Goal: Task Accomplishment & Management: Use online tool/utility

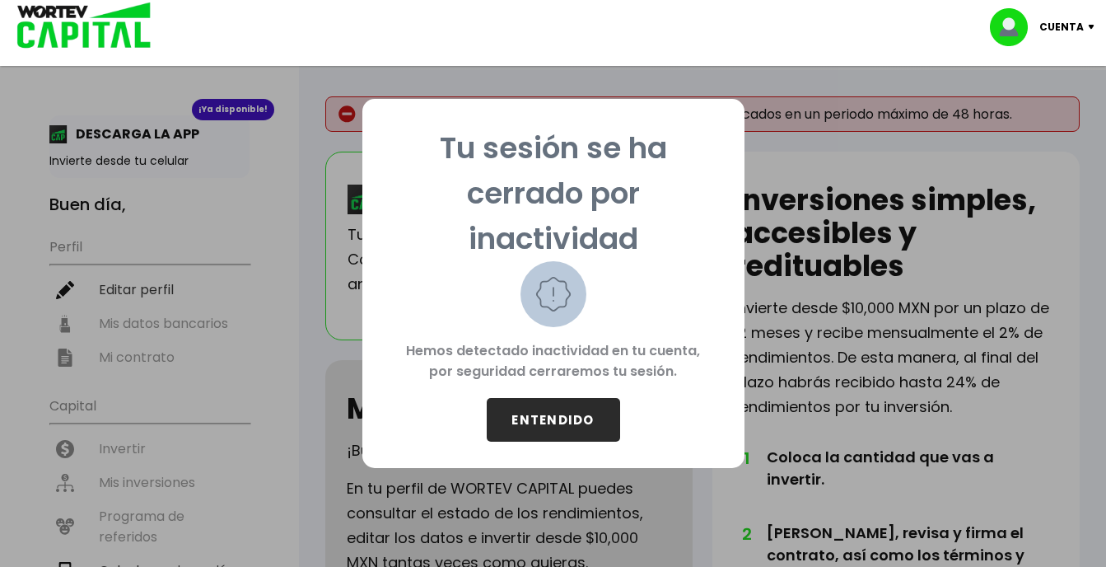
click at [563, 408] on button "ENTENDIDO" at bounding box center [553, 420] width 133 height 44
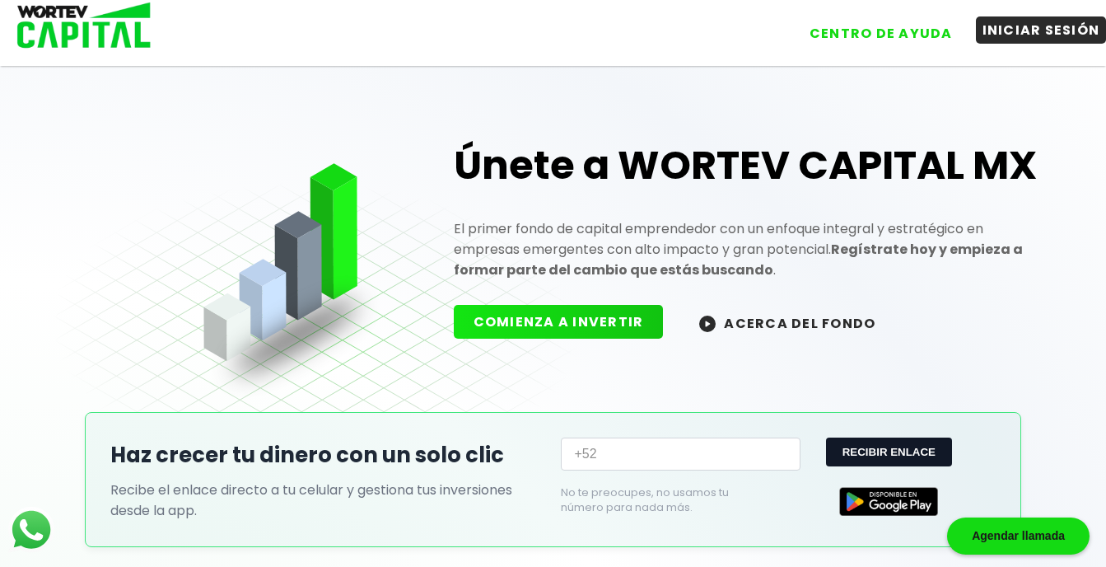
click at [1008, 36] on button "INICIAR SESIÓN" at bounding box center [1041, 29] width 131 height 27
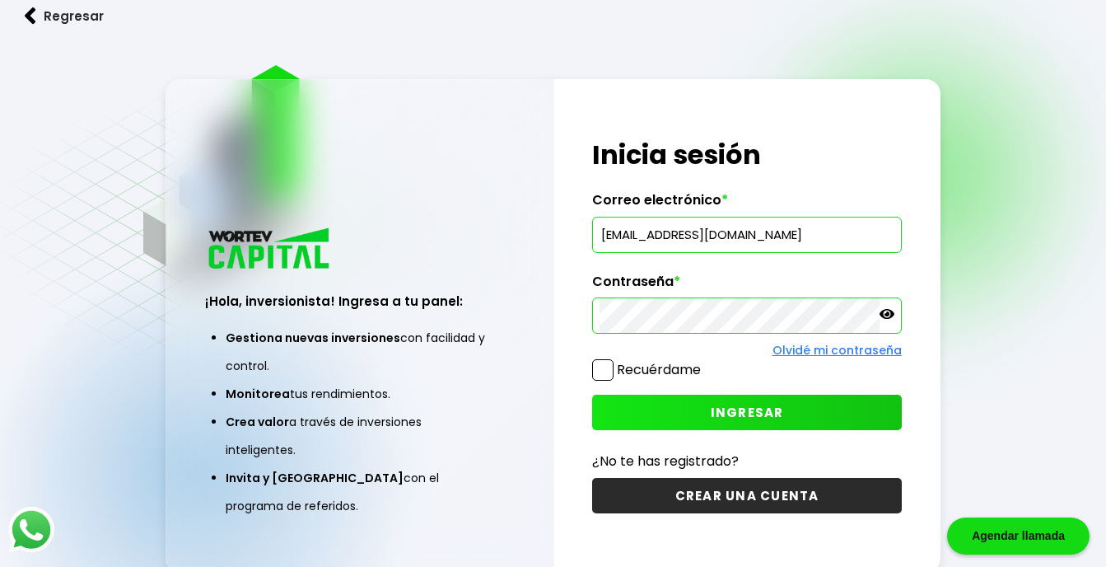
click at [611, 367] on span at bounding box center [602, 369] width 21 height 21
click at [704, 362] on input "Recuérdame" at bounding box center [704, 362] width 0 height 0
click at [641, 417] on button "INGRESAR" at bounding box center [746, 412] width 309 height 35
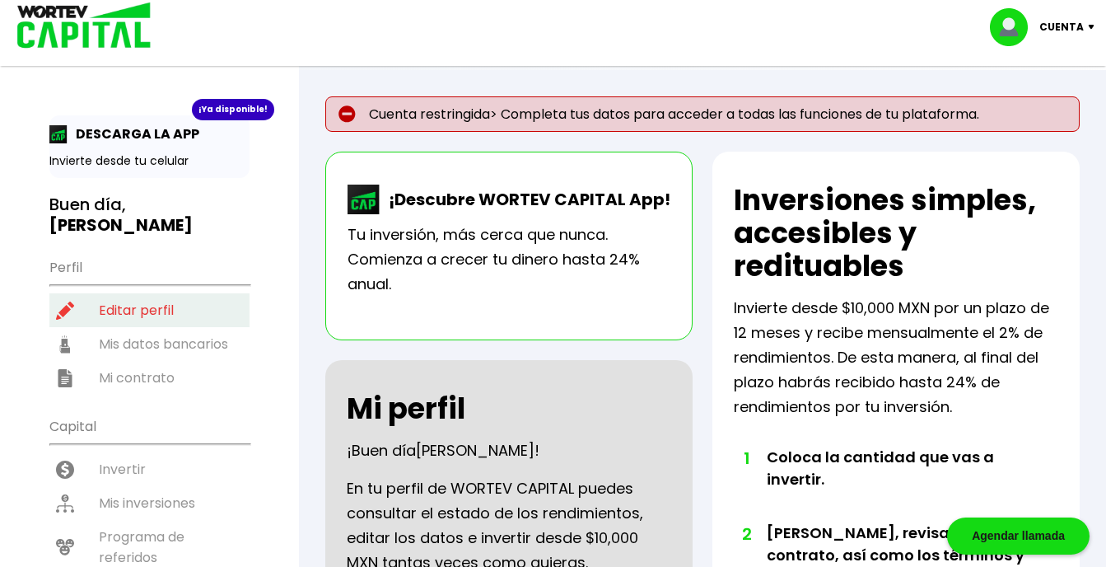
click at [119, 293] on li "Editar perfil" at bounding box center [149, 310] width 200 height 34
select select "Hombre"
select select "Secundaria"
select select "NL"
select select "Mercado Pago"
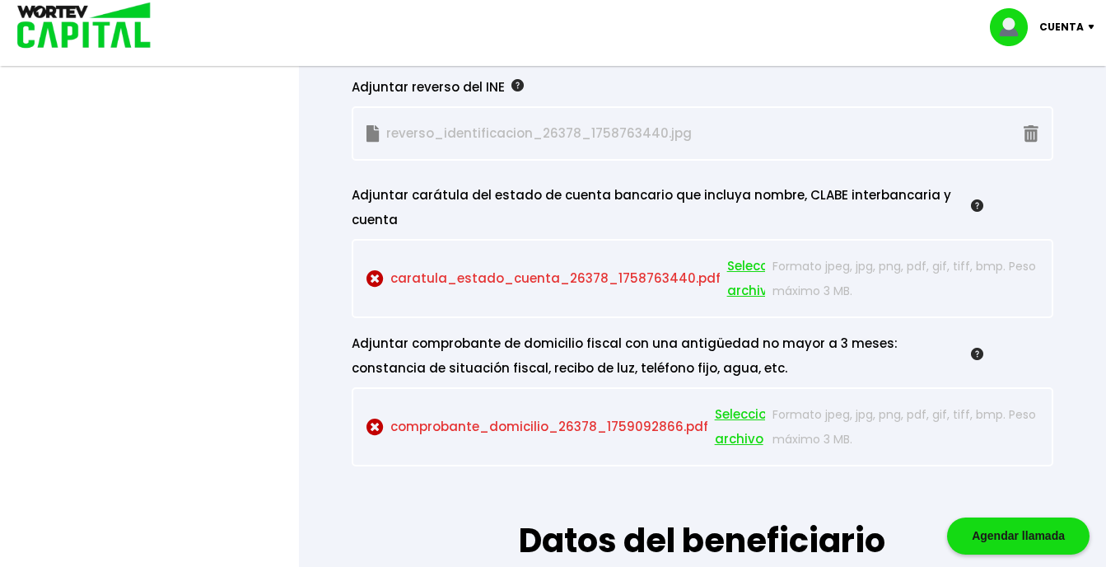
scroll to position [1640, 0]
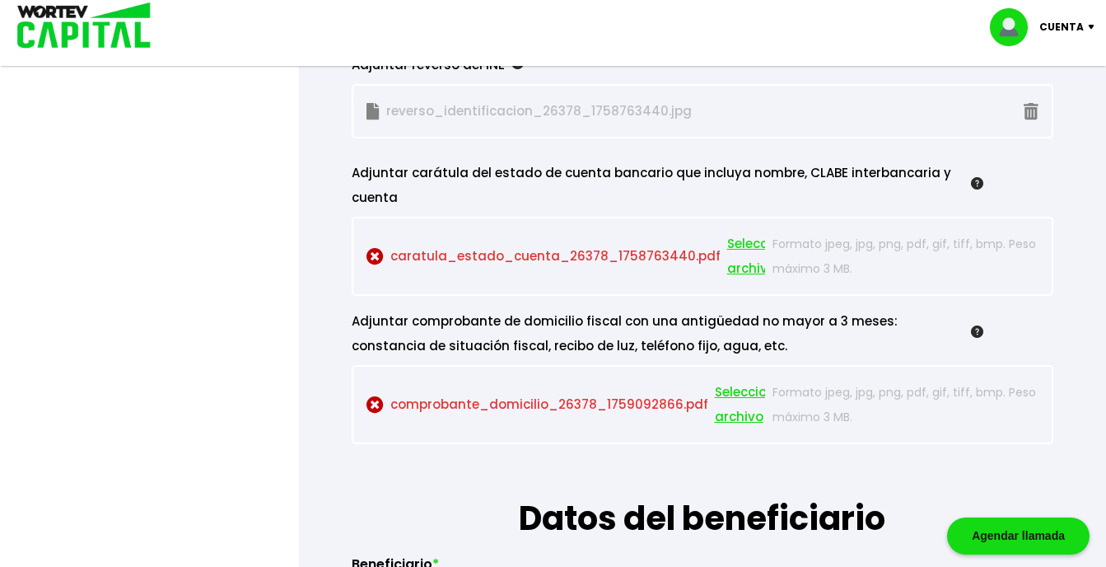
click at [729, 249] on span "Seleccionar archivo" at bounding box center [764, 256] width 74 height 49
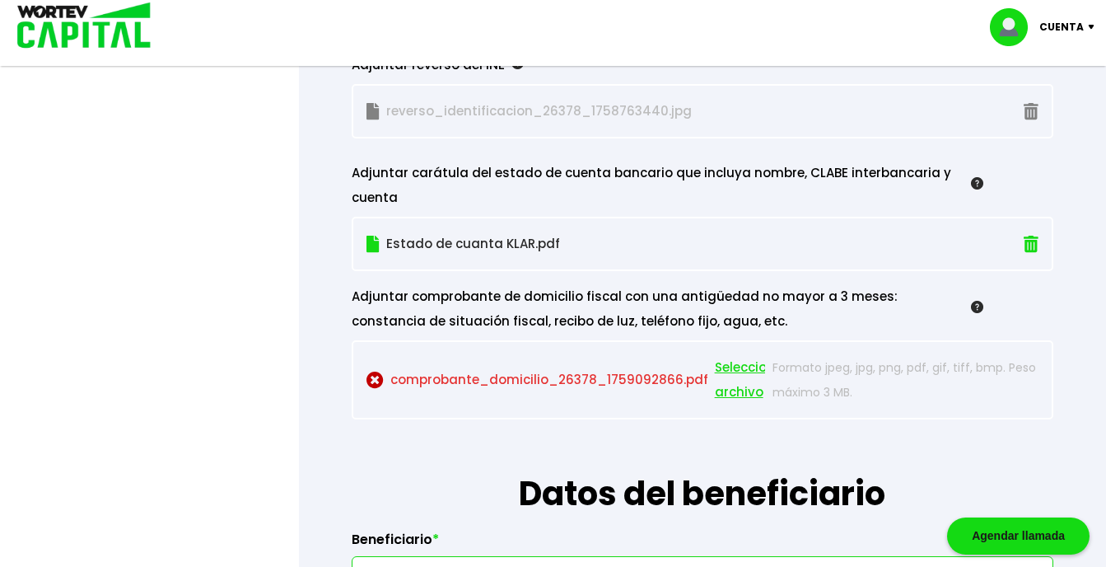
click at [741, 392] on span "Seleccionar archivo" at bounding box center [752, 379] width 74 height 49
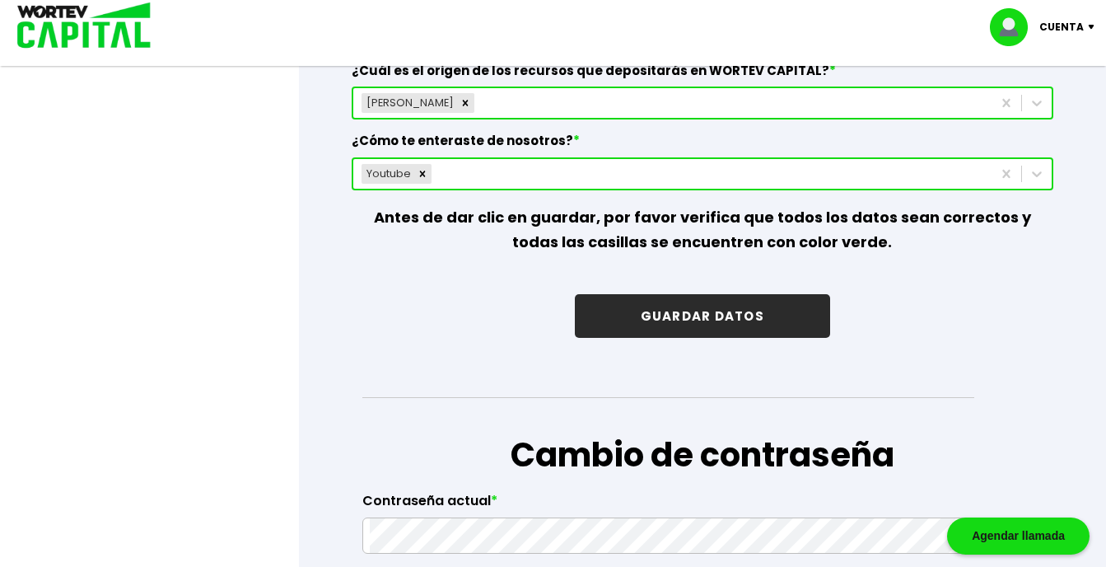
scroll to position [2471, 0]
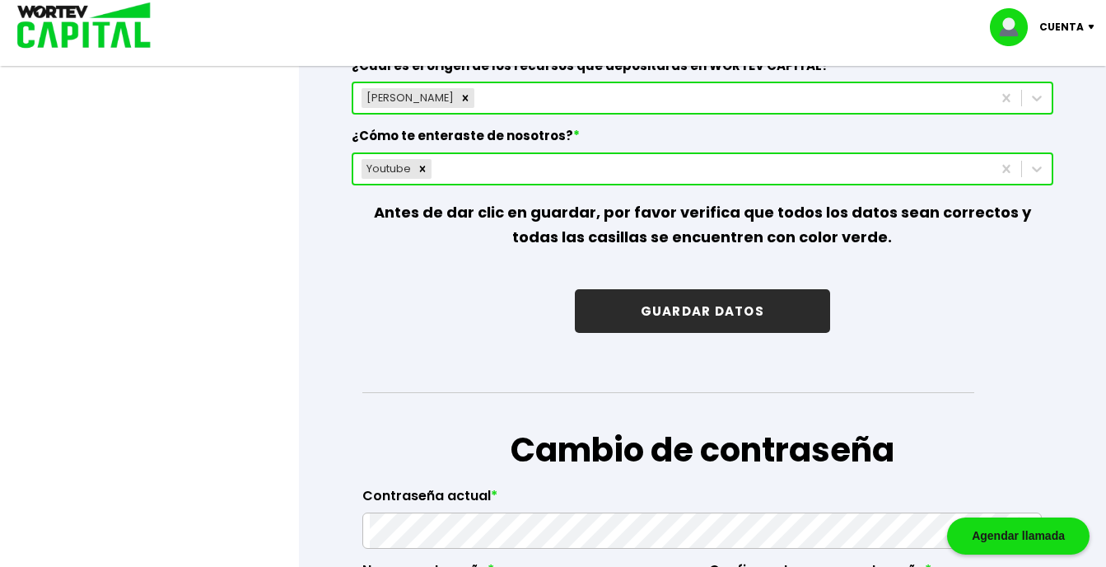
click at [765, 324] on button "GUARDAR DATOS" at bounding box center [702, 311] width 255 height 44
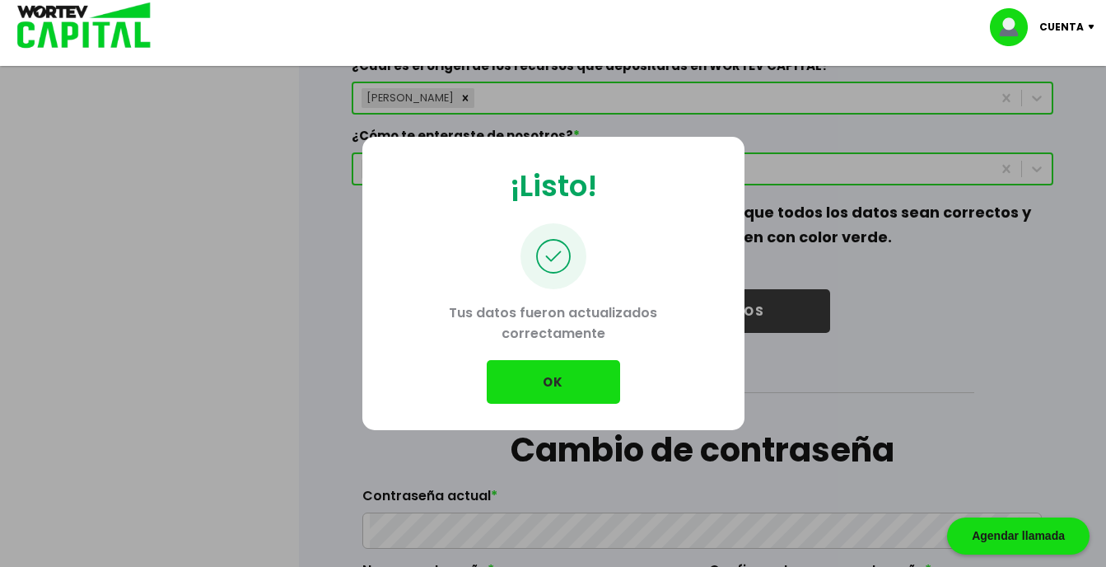
click at [588, 394] on button "OK" at bounding box center [553, 382] width 133 height 44
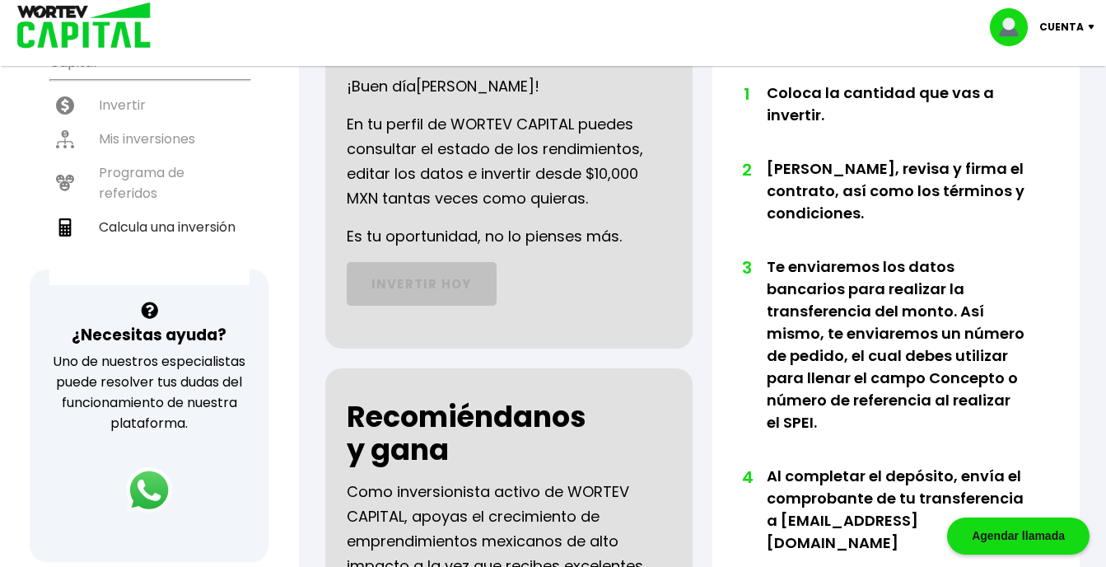
scroll to position [300, 0]
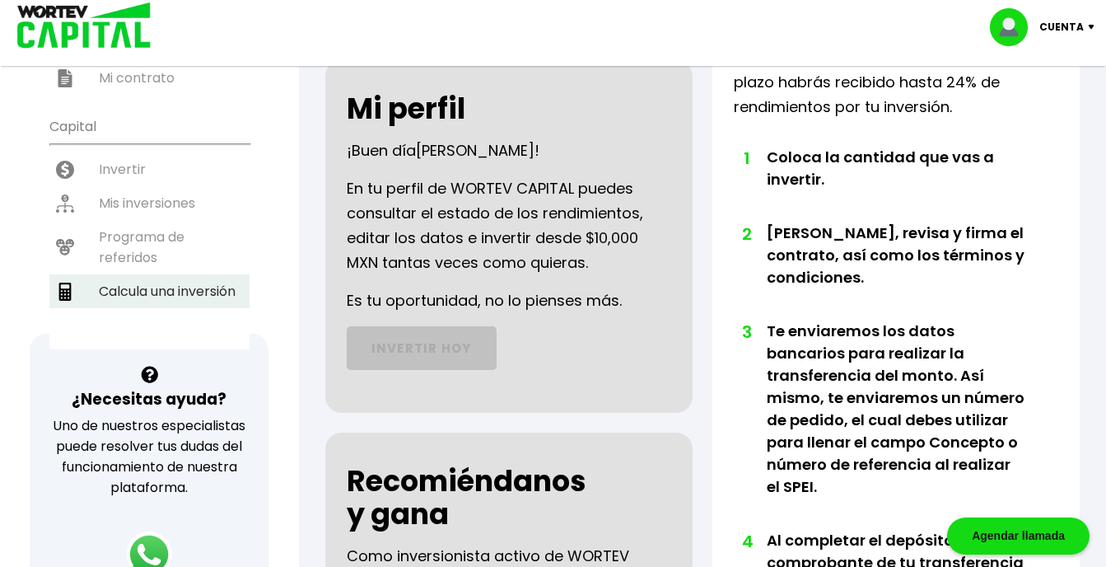
click at [201, 274] on li "Calcula una inversión" at bounding box center [149, 291] width 200 height 34
select select "1"
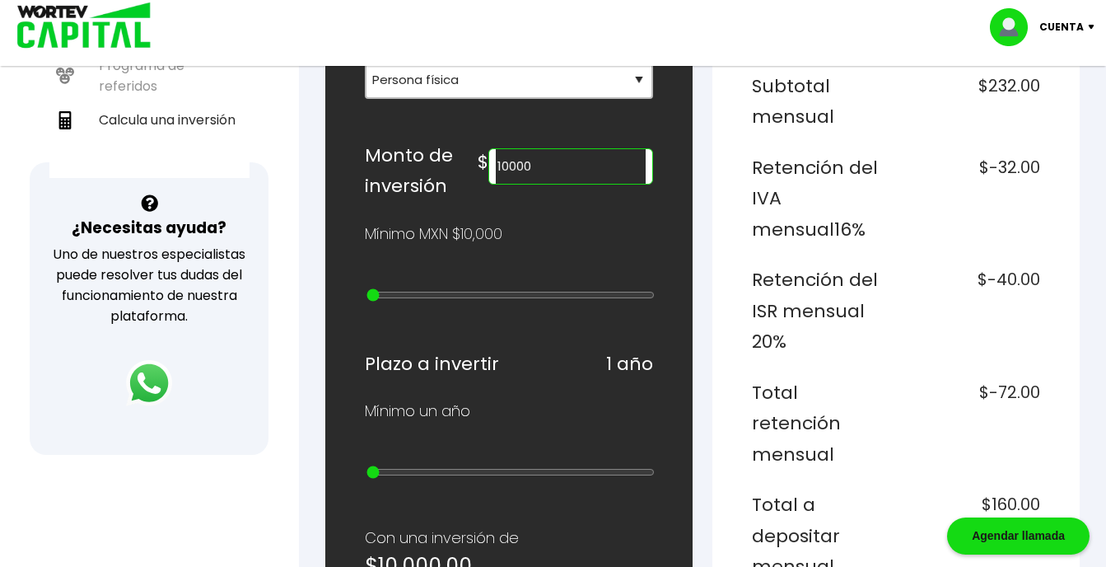
scroll to position [483, 0]
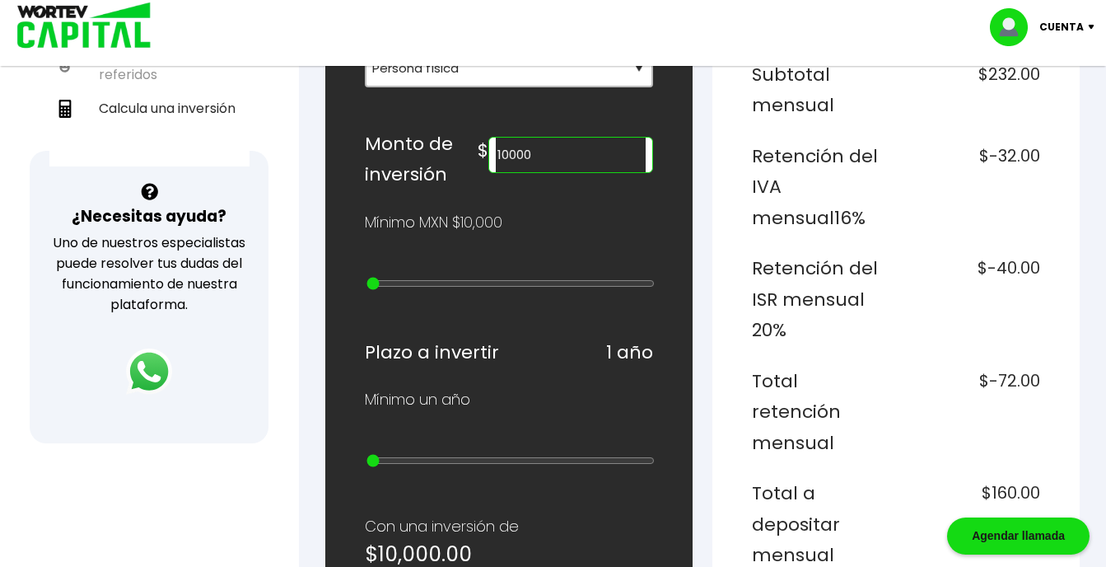
type input "40000"
type input "3"
click at [401, 284] on input "range" at bounding box center [511, 283] width 288 height 13
type input "50000"
type input "4"
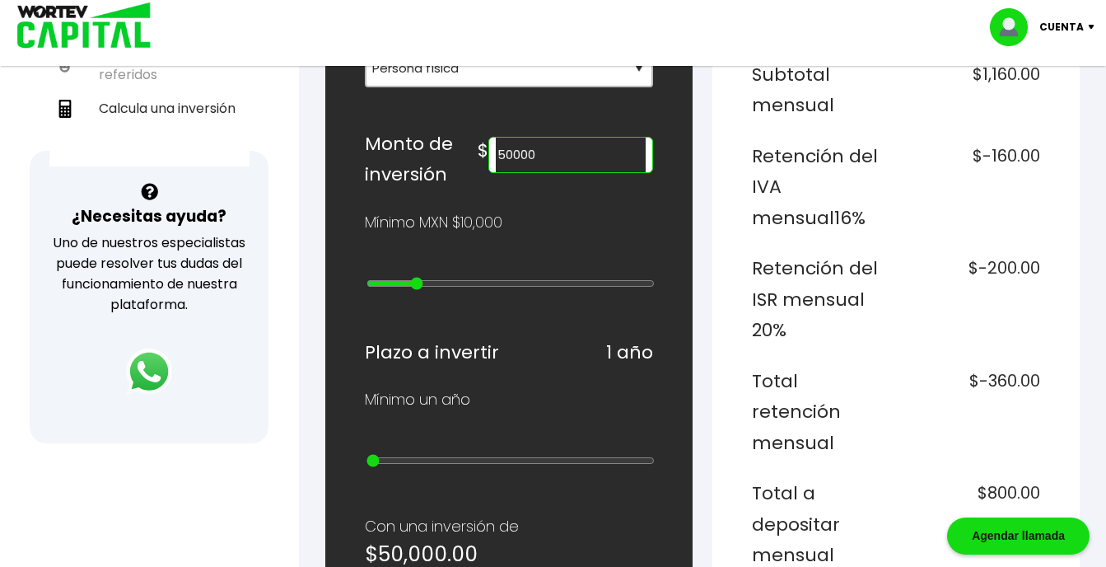
click at [418, 283] on input "range" at bounding box center [511, 283] width 288 height 13
type input "70000"
type input "6"
click at [436, 283] on input "range" at bounding box center [511, 283] width 288 height 13
type input "60000"
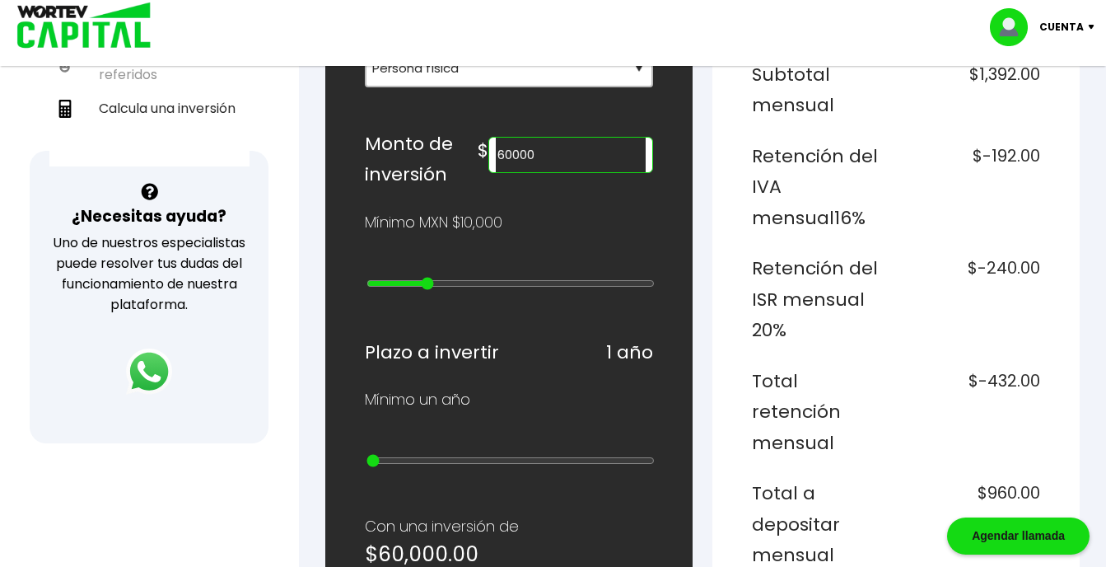
type input "5"
click at [426, 282] on input "range" at bounding box center [511, 283] width 288 height 13
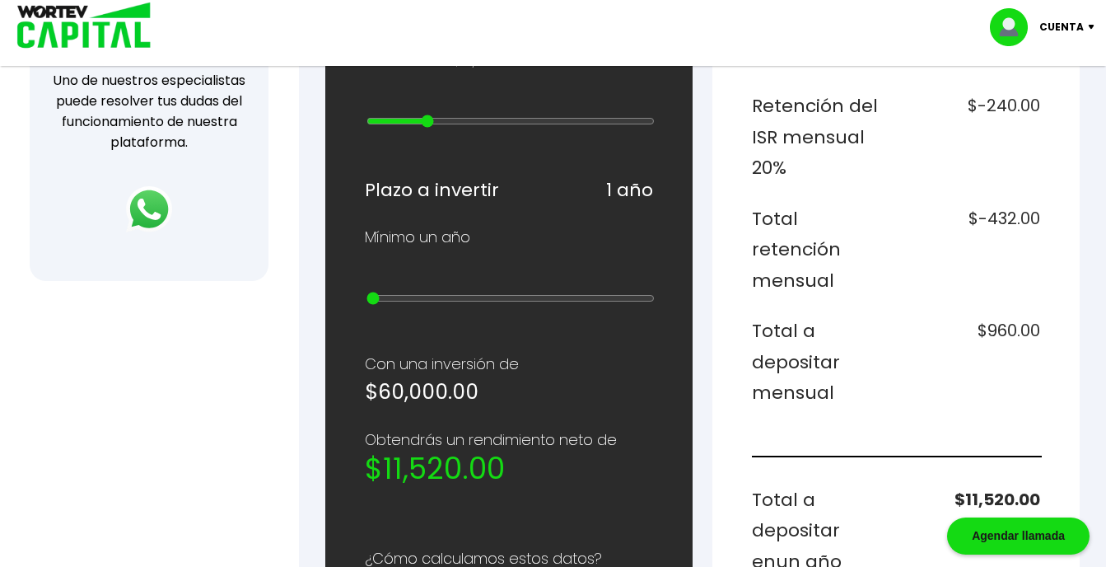
scroll to position [620, 0]
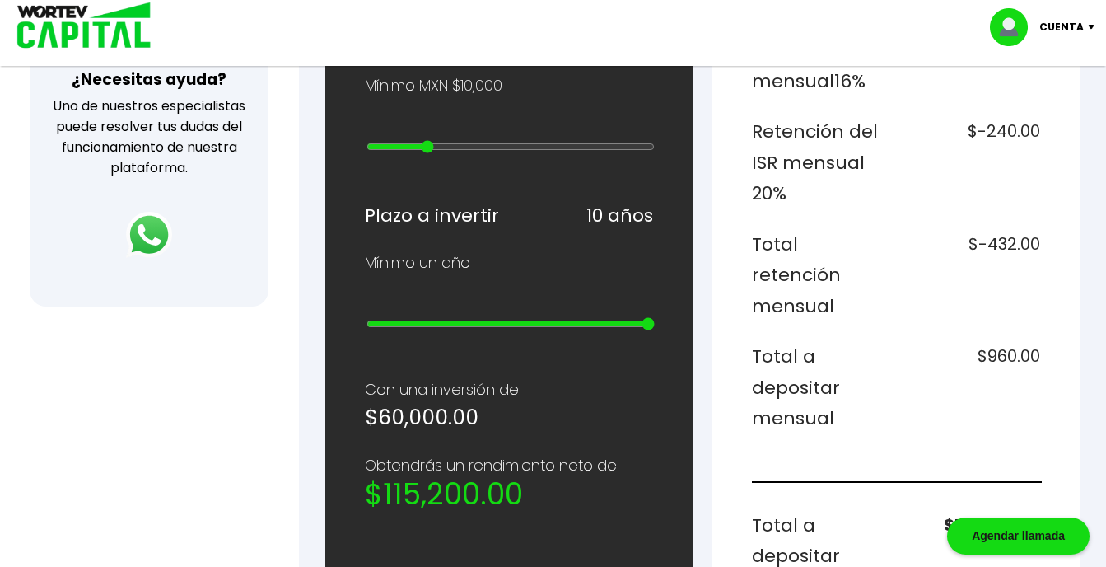
type input "10"
click at [651, 324] on input "range" at bounding box center [511, 323] width 288 height 13
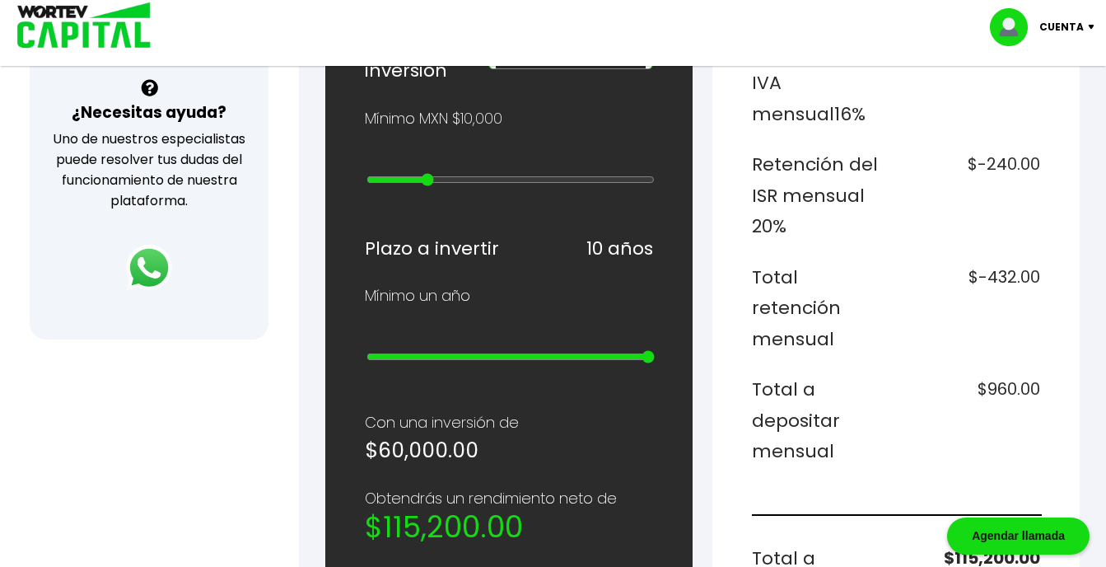
scroll to position [589, 0]
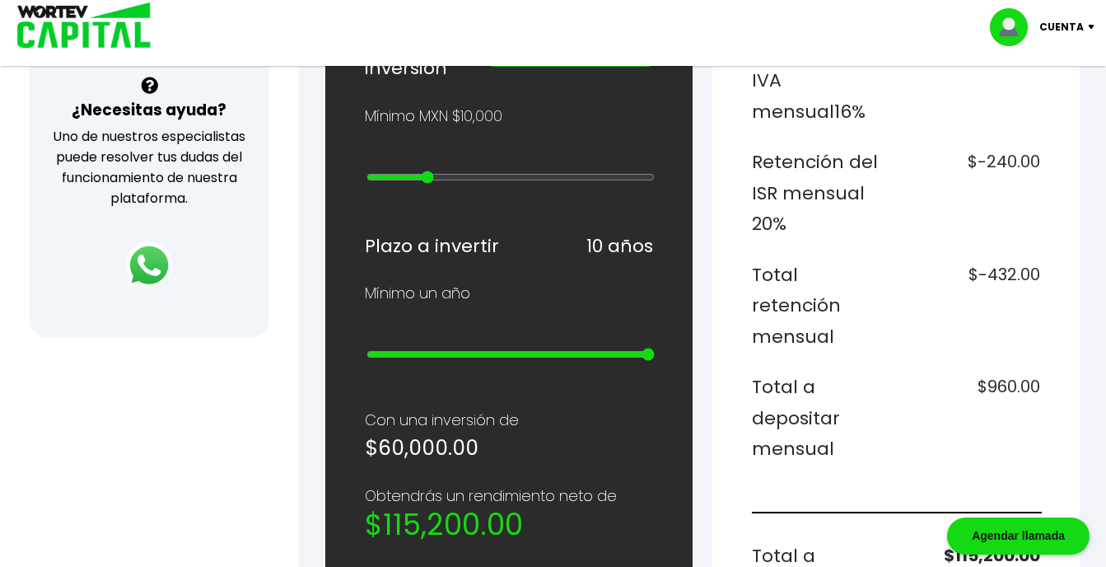
type input "90000"
type input "8"
click at [456, 175] on input "range" at bounding box center [511, 177] width 288 height 13
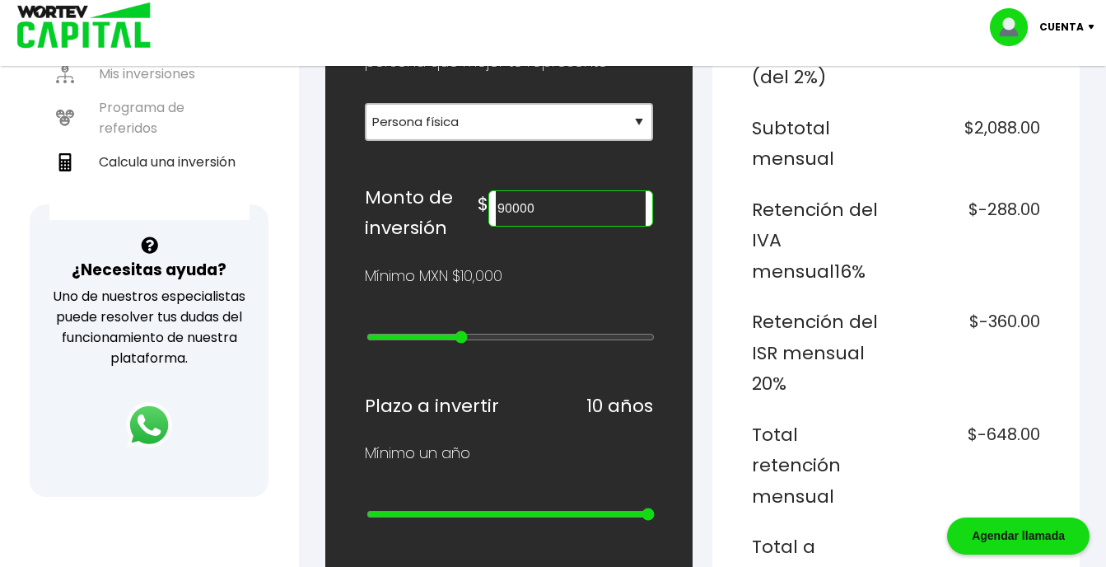
scroll to position [427, 0]
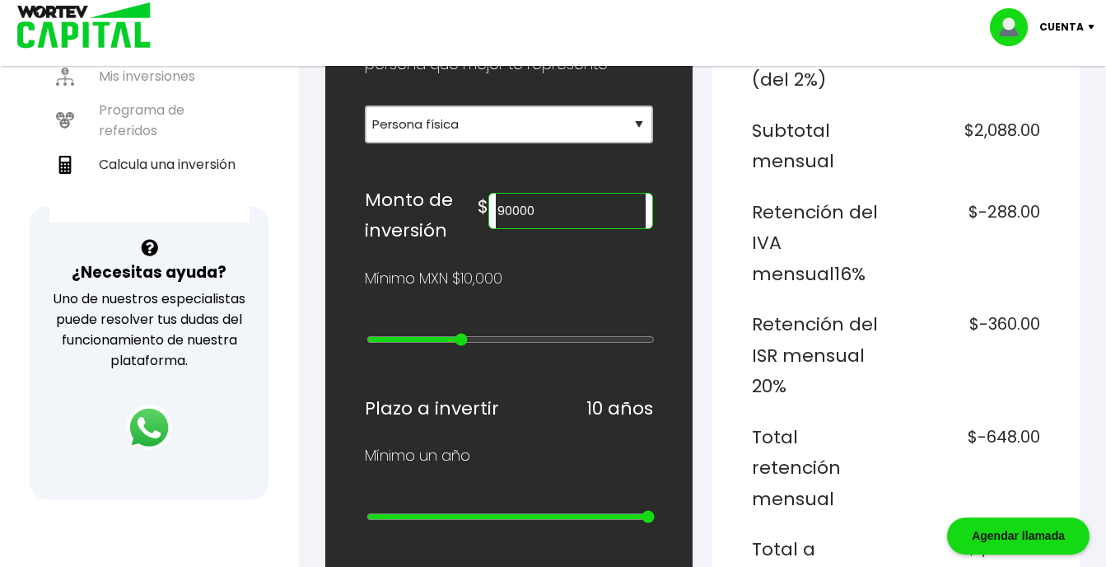
type input "100000"
type input "9"
click at [470, 337] on input "range" at bounding box center [511, 339] width 288 height 13
type input "10000"
type input "0"
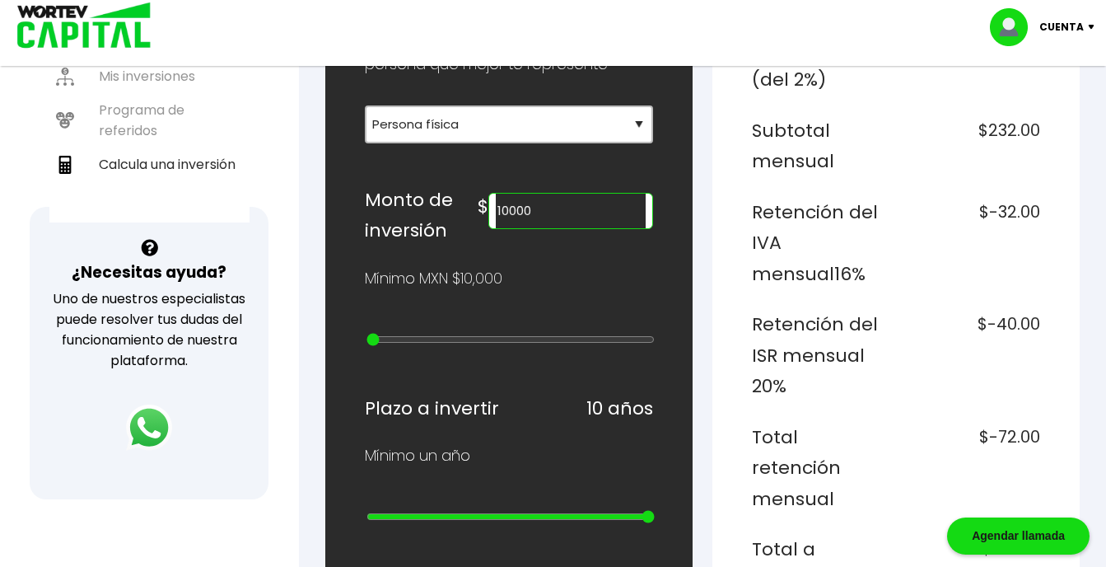
click at [367, 336] on input "range" at bounding box center [511, 339] width 288 height 13
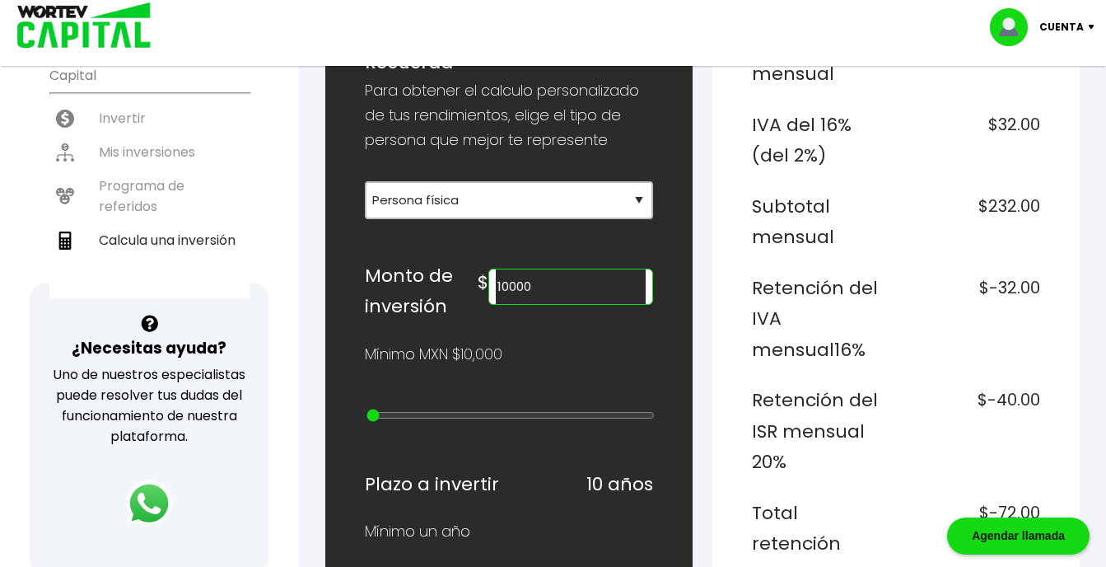
scroll to position [409, 0]
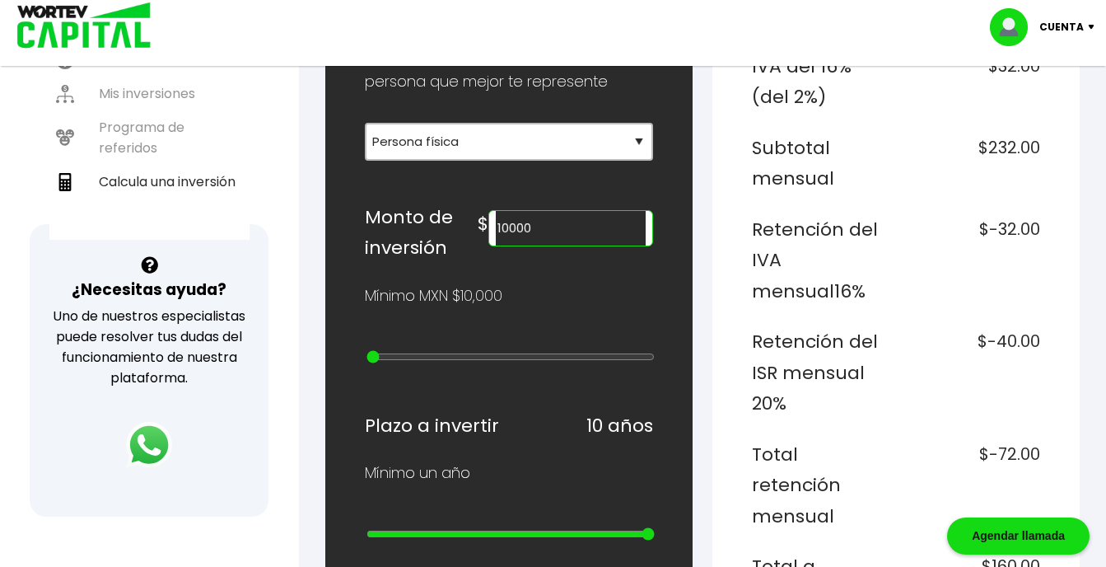
type input "20000000"
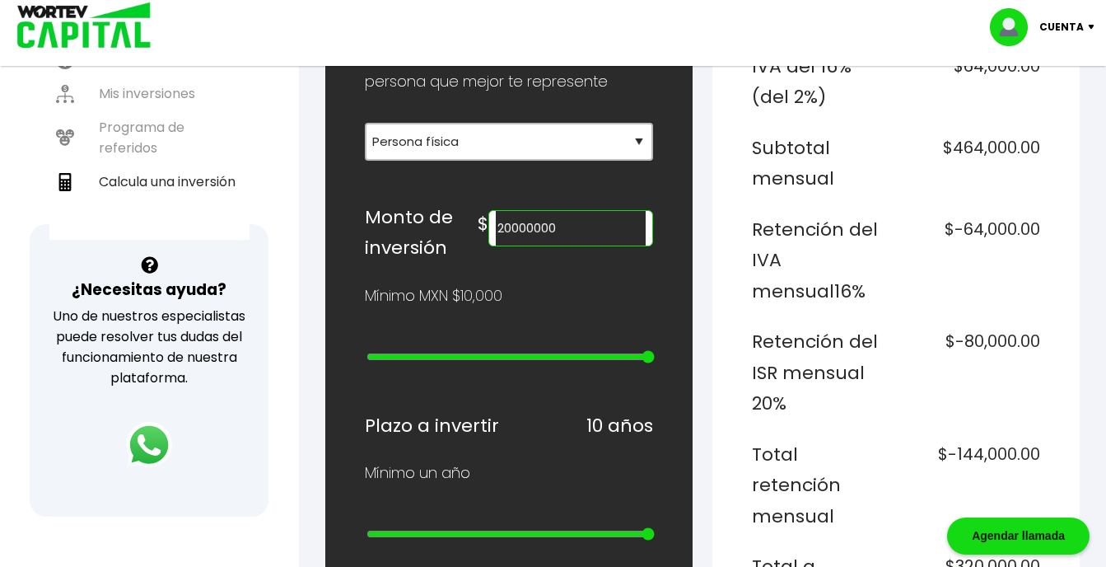
type input "25"
click at [648, 356] on input "range" at bounding box center [511, 356] width 288 height 13
type input "300000"
type input "11"
click at [496, 357] on input "range" at bounding box center [511, 356] width 288 height 13
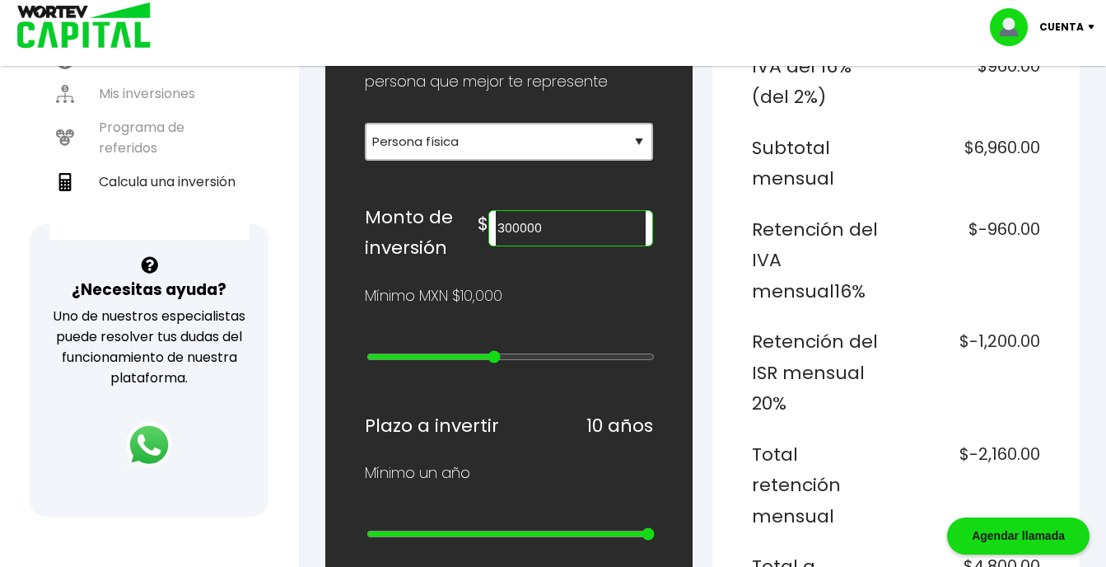
type input "400000"
type input "12"
click at [509, 357] on input "range" at bounding box center [511, 356] width 288 height 13
type input "700000"
type input "15"
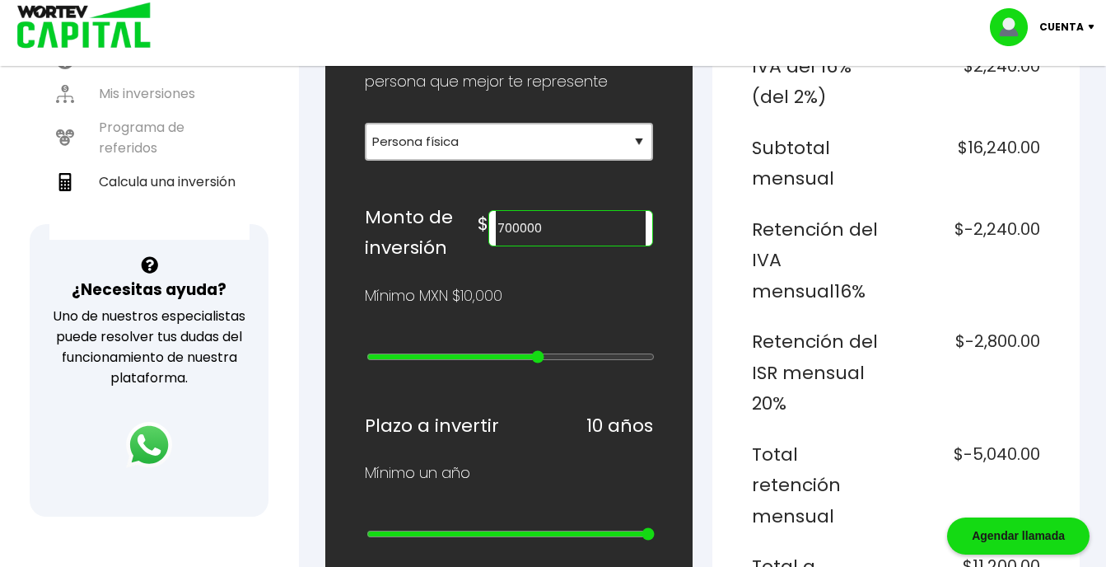
click at [533, 355] on input "range" at bounding box center [511, 356] width 288 height 13
type input "900000"
type input "17"
click at [559, 358] on input "range" at bounding box center [511, 356] width 288 height 13
type input "1000000"
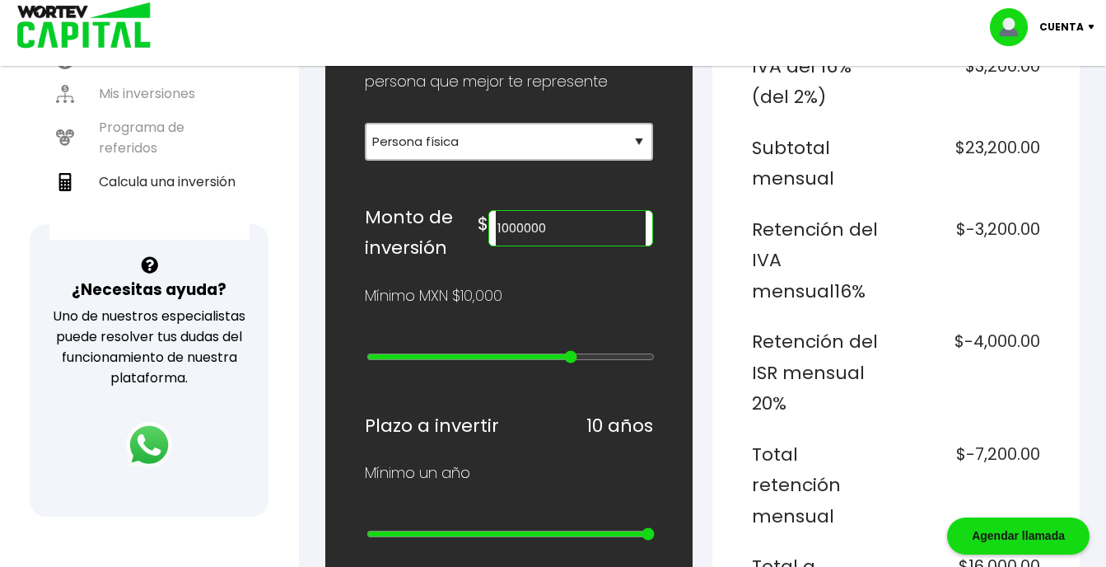
type input "18"
click at [574, 358] on input "range" at bounding box center [511, 356] width 288 height 13
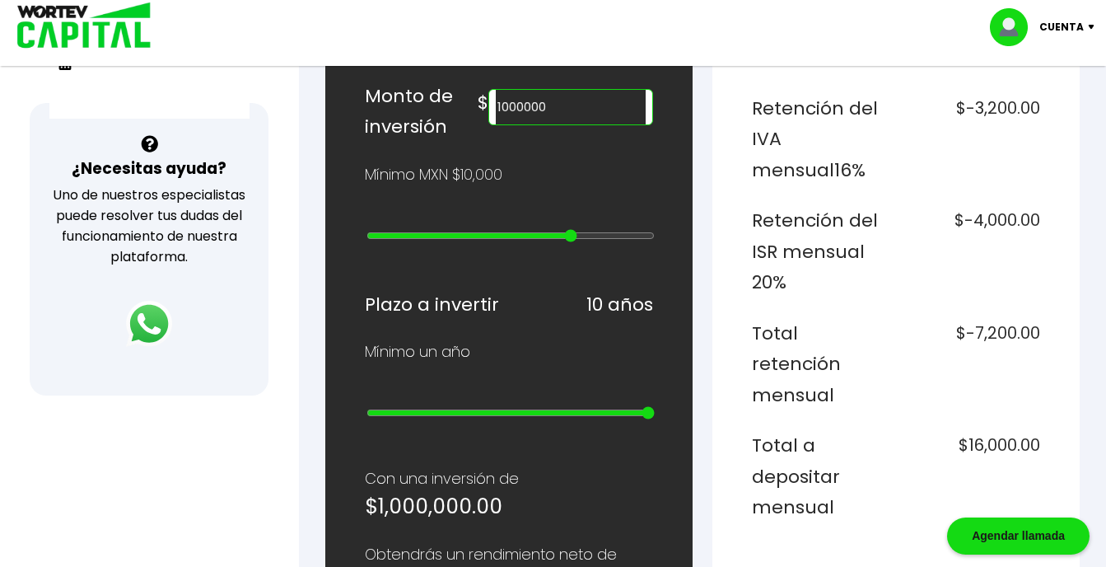
scroll to position [527, 0]
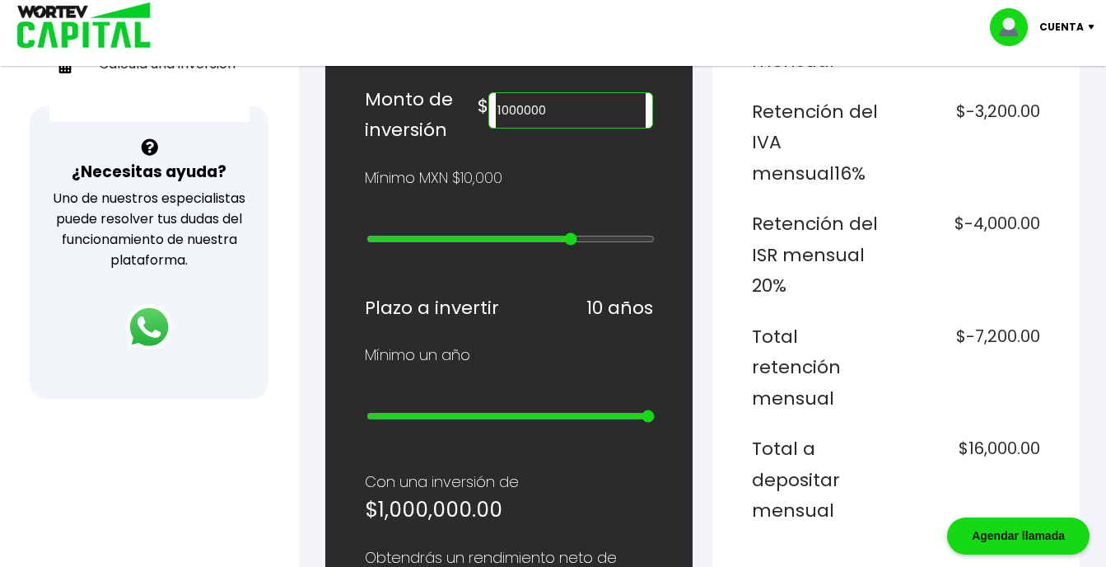
type input "2000000"
type input "19"
click at [580, 241] on input "range" at bounding box center [511, 238] width 288 height 13
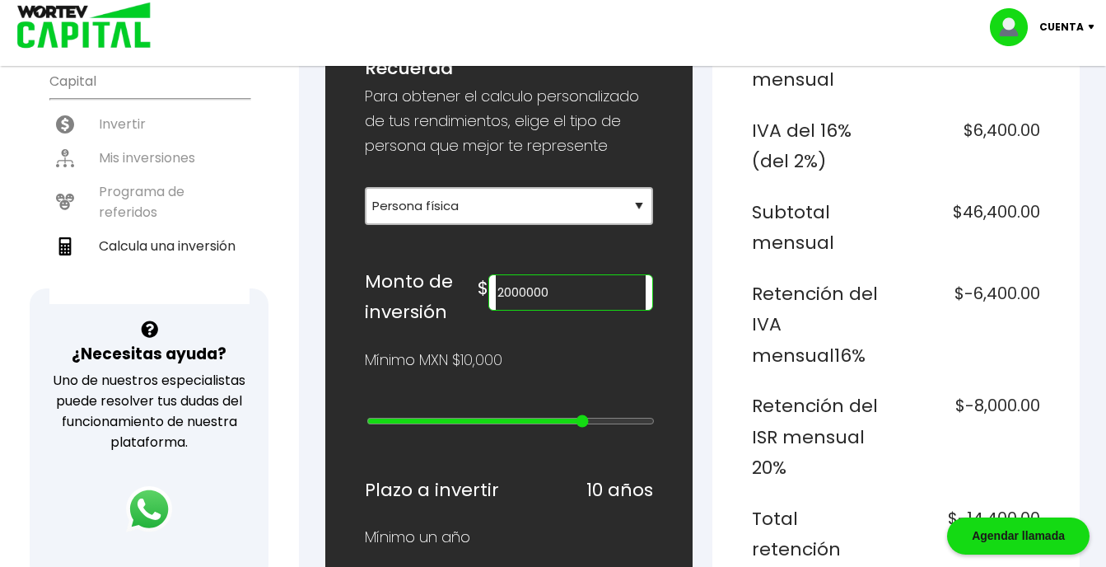
scroll to position [343, 0]
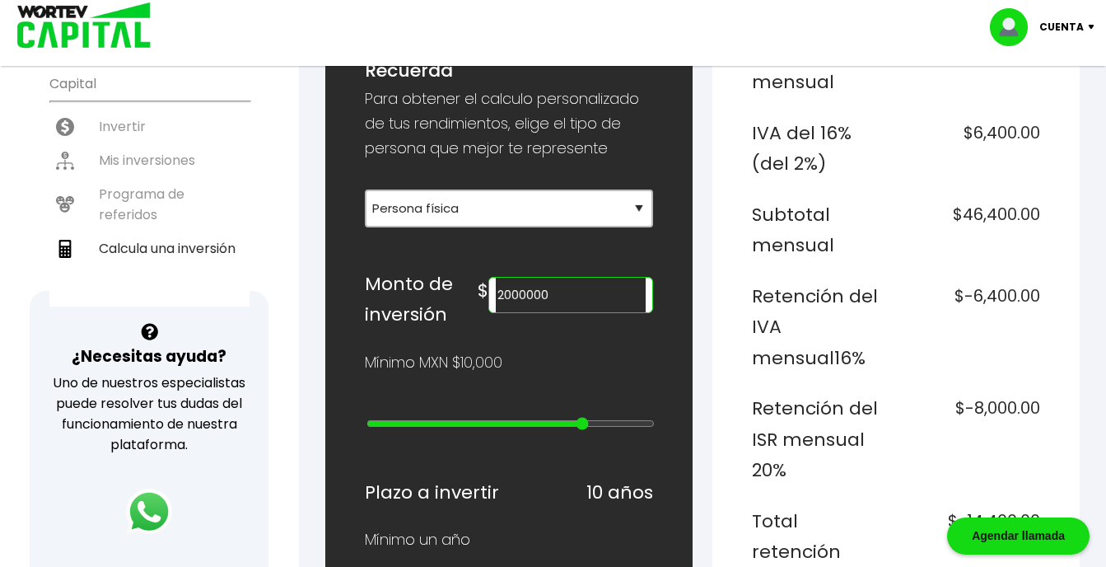
type input "4000000"
type input "21"
click at [601, 423] on input "range" at bounding box center [511, 423] width 288 height 13
click at [599, 423] on input "range" at bounding box center [511, 423] width 288 height 13
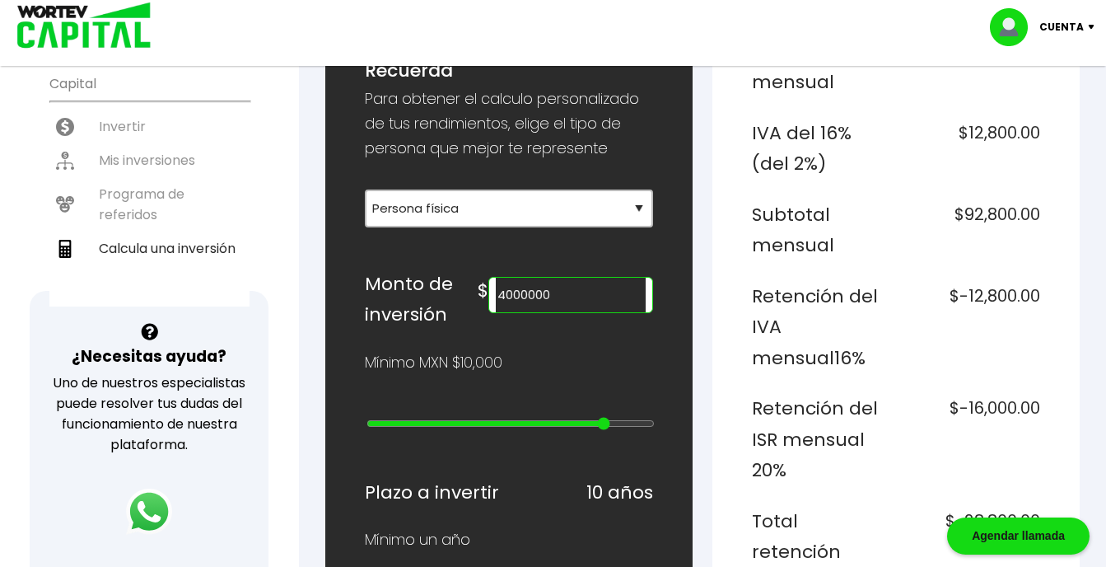
click at [599, 423] on input "range" at bounding box center [511, 423] width 288 height 13
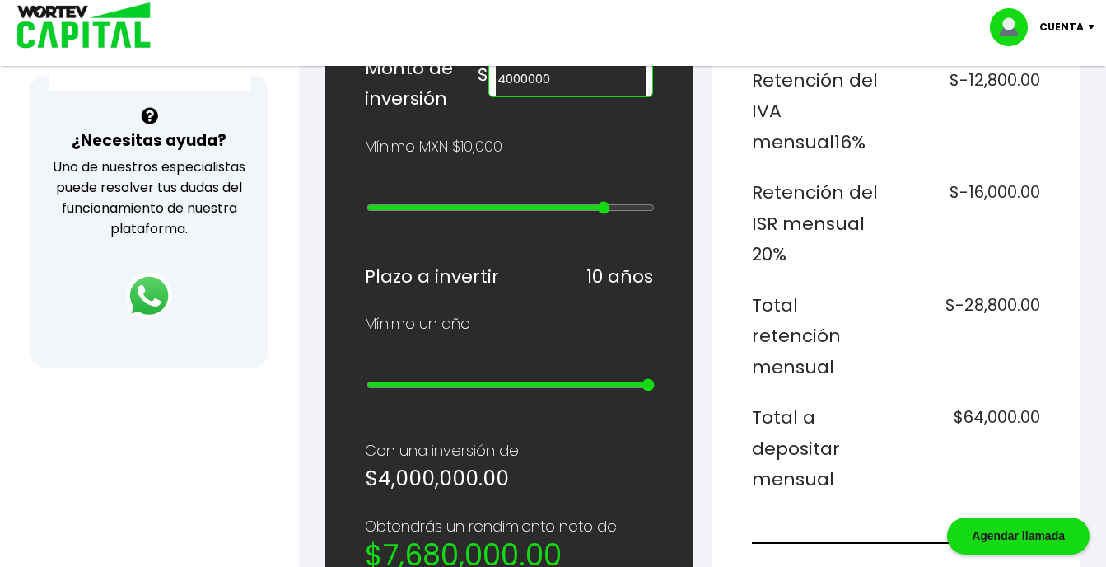
scroll to position [497, 0]
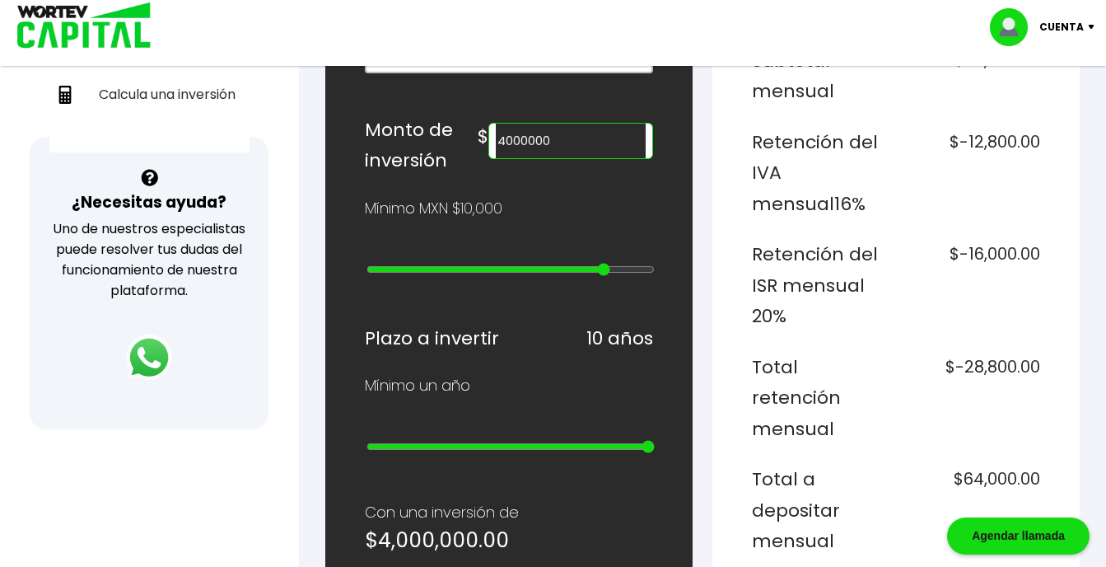
type input "5000000"
type input "22"
click at [615, 264] on input "range" at bounding box center [511, 269] width 288 height 13
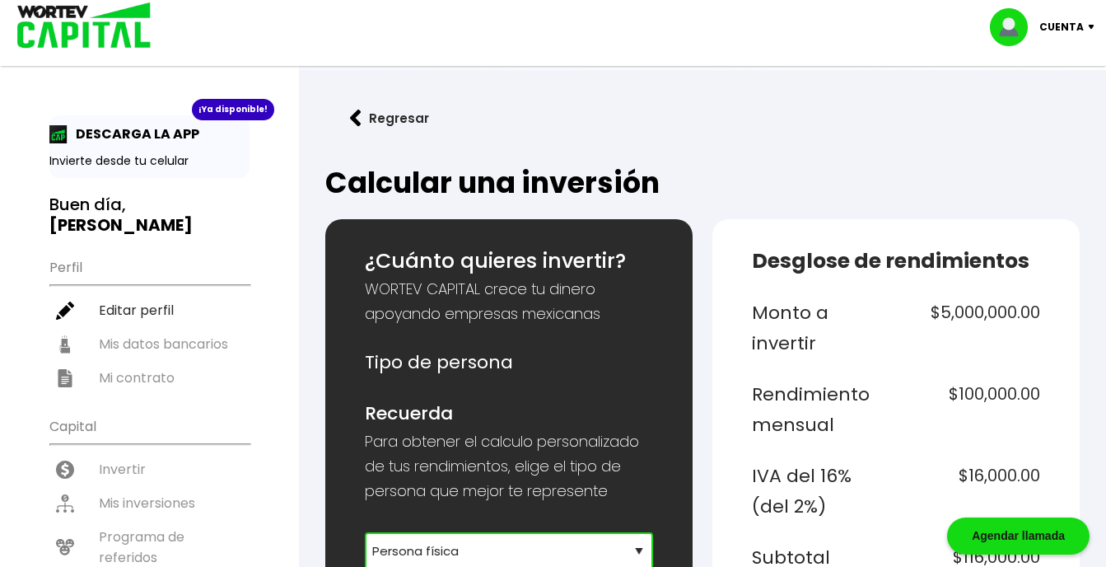
scroll to position [3, 0]
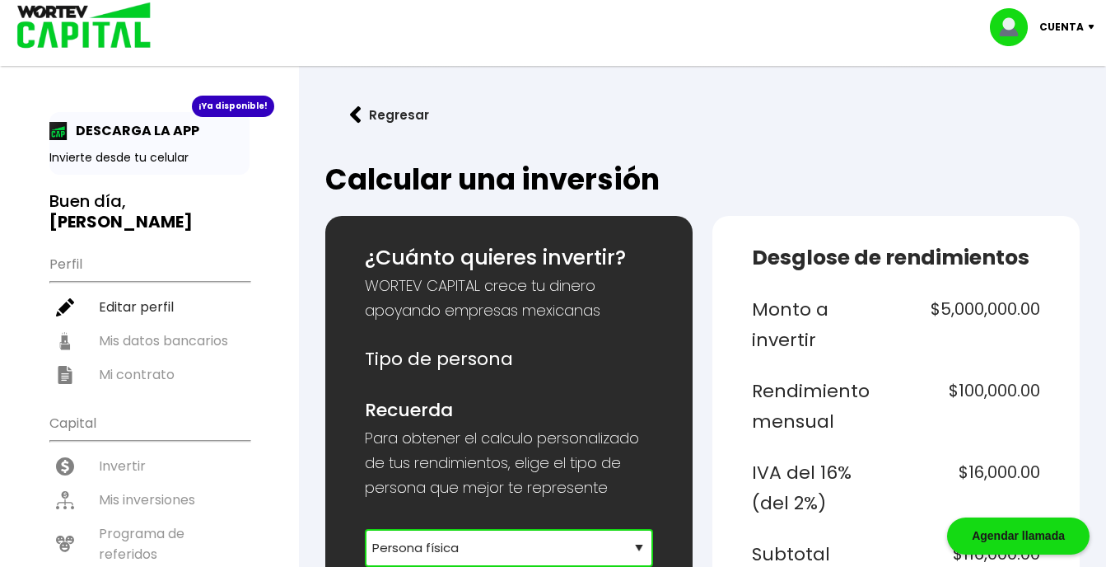
click at [635, 553] on select "Selecciona tu tipo de persona Persona Física que emite factura Persona física P…" at bounding box center [509, 548] width 288 height 38
select select "2"
click at [365, 529] on select "Selecciona tu tipo de persona Persona Física que emite factura Persona física P…" at bounding box center [509, 548] width 288 height 38
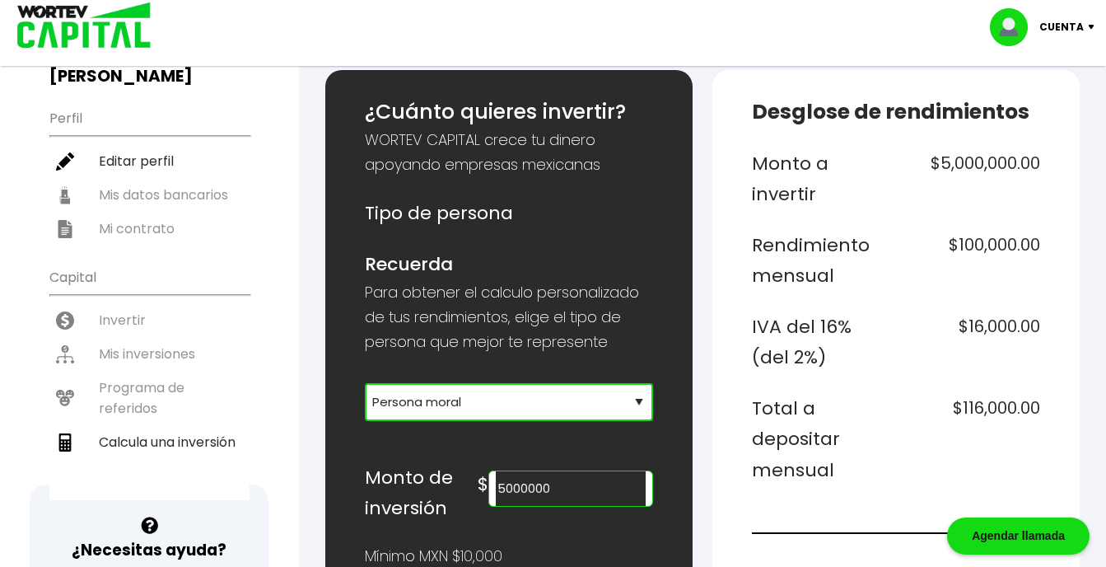
scroll to position [141, 0]
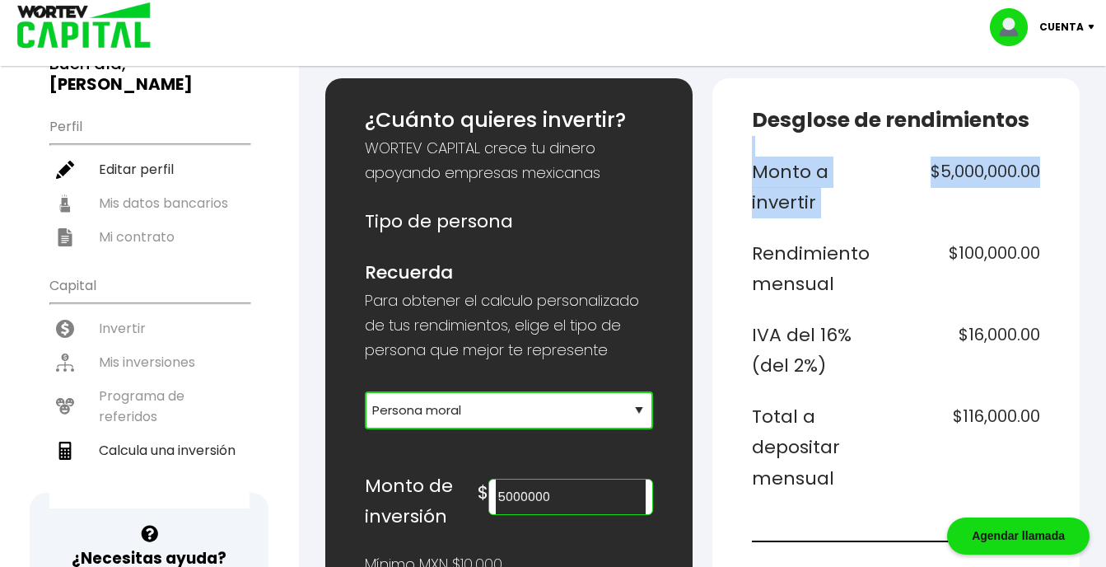
drag, startPoint x: 1104, startPoint y: 182, endPoint x: 1092, endPoint y: 133, distance: 51.0
